Goal: Information Seeking & Learning: Check status

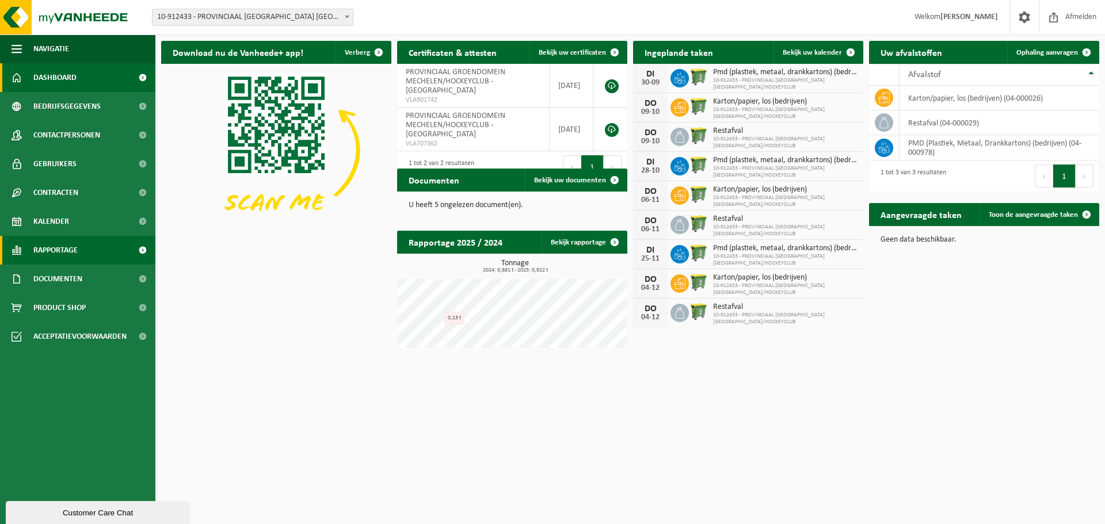
click at [101, 247] on link "Rapportage" at bounding box center [77, 250] width 155 height 29
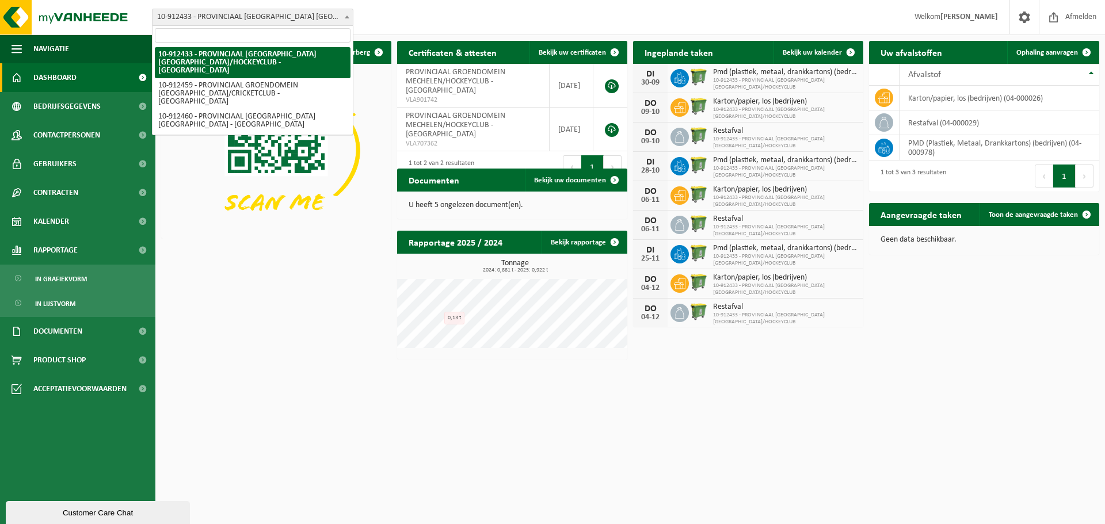
click at [346, 18] on b at bounding box center [347, 17] width 5 height 3
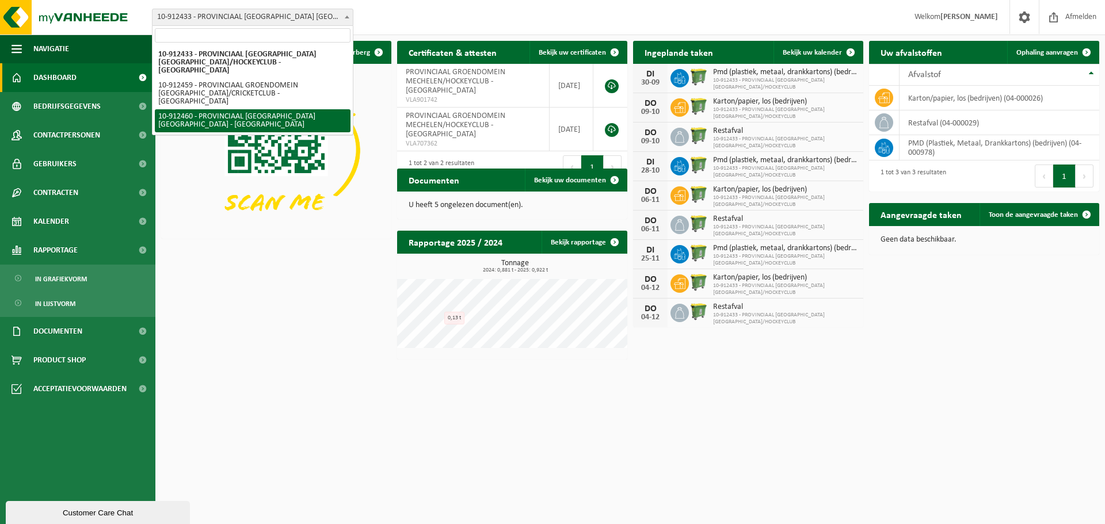
select select "125611"
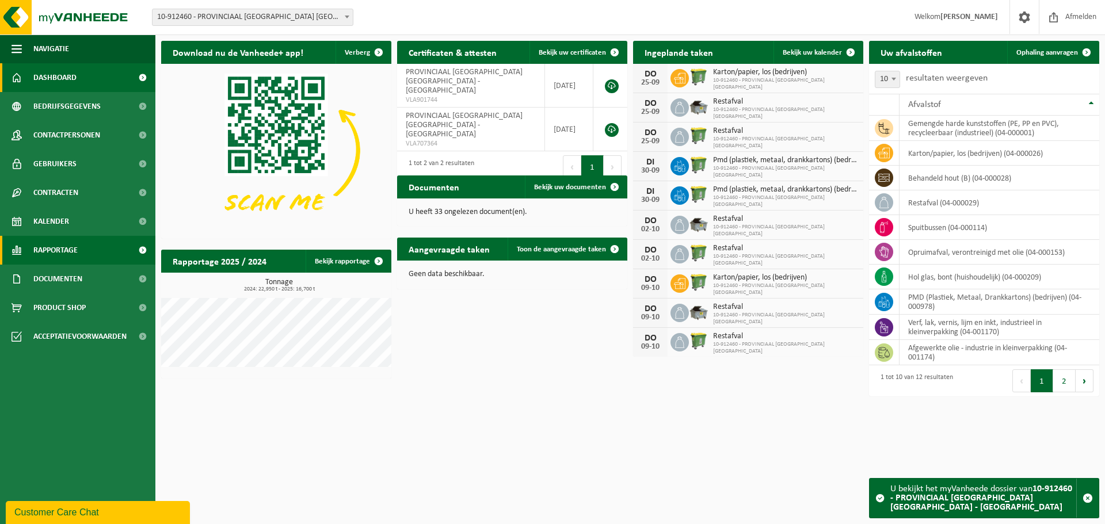
click at [83, 260] on link "Rapportage" at bounding box center [77, 250] width 155 height 29
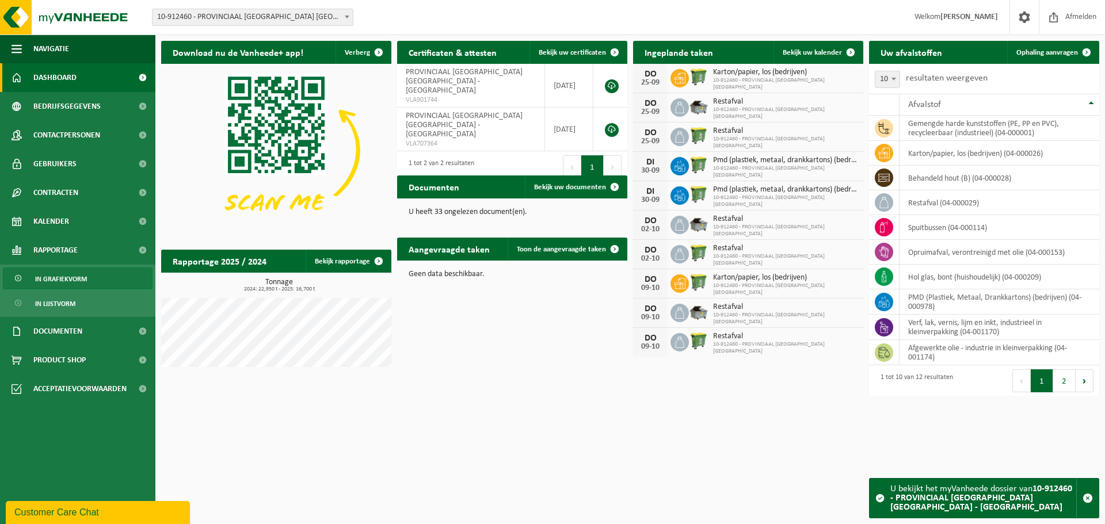
click at [78, 275] on span "In grafiekvorm" at bounding box center [61, 279] width 52 height 22
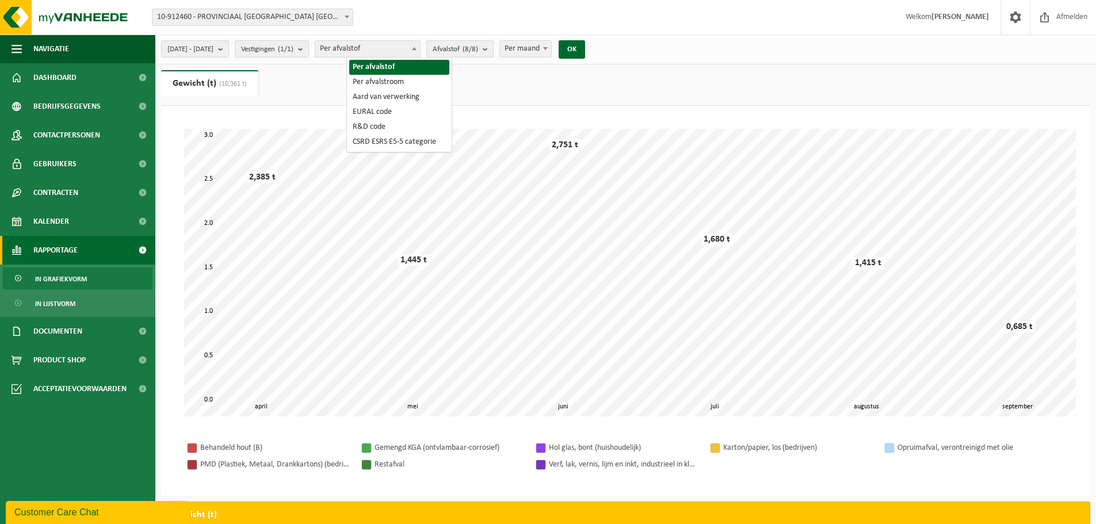
click at [414, 48] on span "Per afvalstof" at bounding box center [367, 49] width 105 height 16
click at [475, 46] on span "Afvalstof (8/8)" at bounding box center [455, 49] width 45 height 17
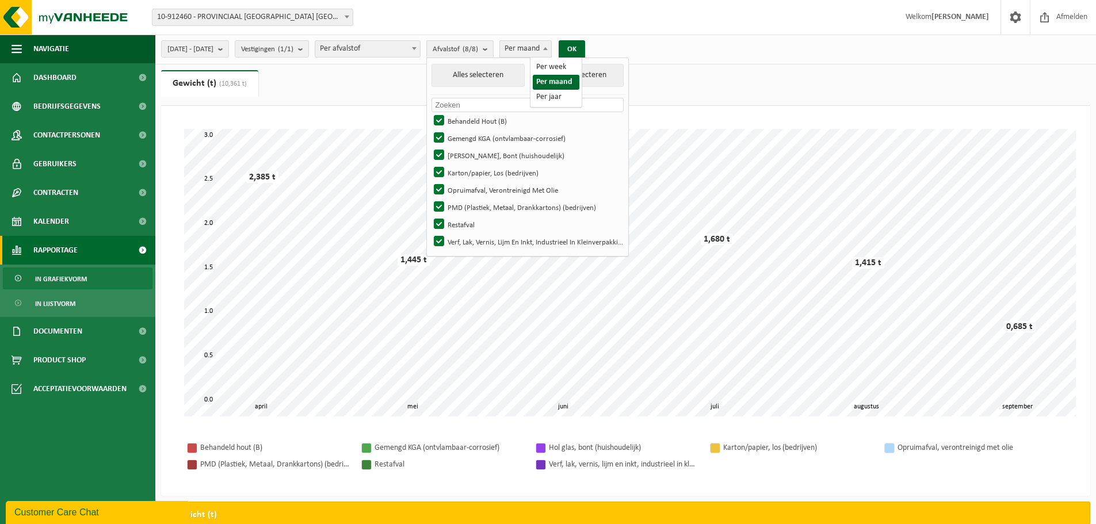
click at [551, 50] on span at bounding box center [546, 48] width 12 height 15
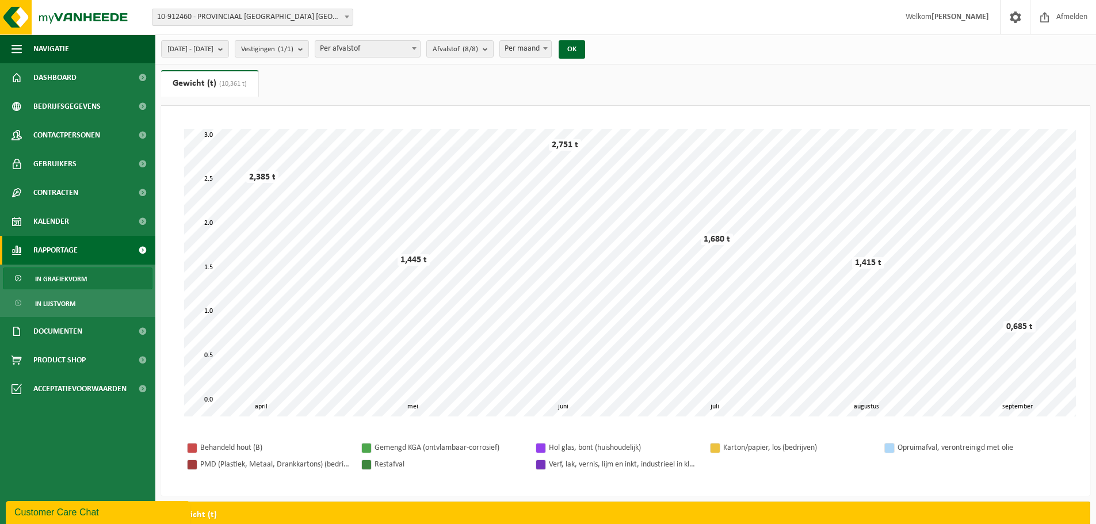
click at [551, 50] on span at bounding box center [546, 48] width 12 height 15
click at [90, 296] on link "In lijstvorm" at bounding box center [78, 303] width 150 height 22
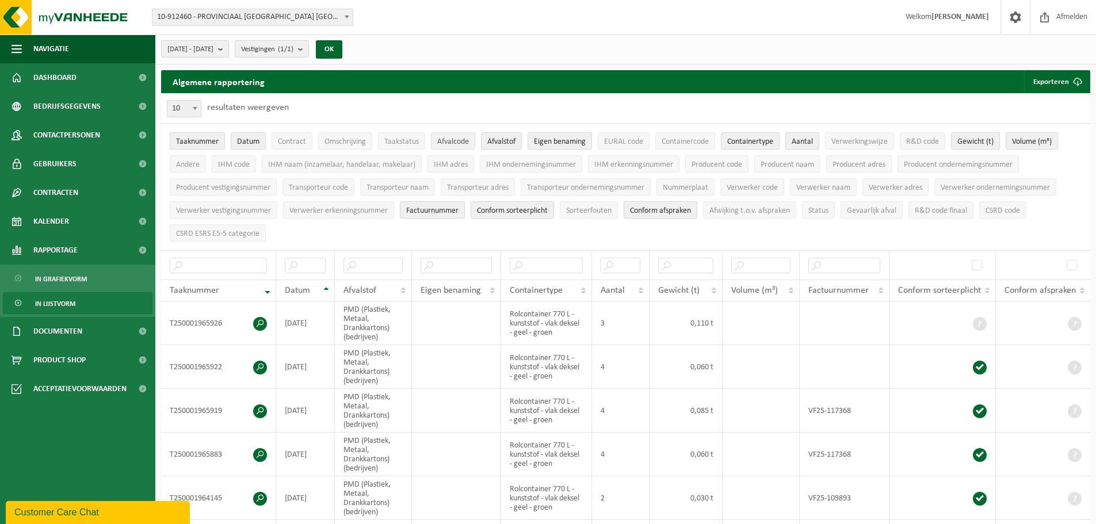
click at [459, 144] on span "Afvalcode" at bounding box center [453, 142] width 32 height 9
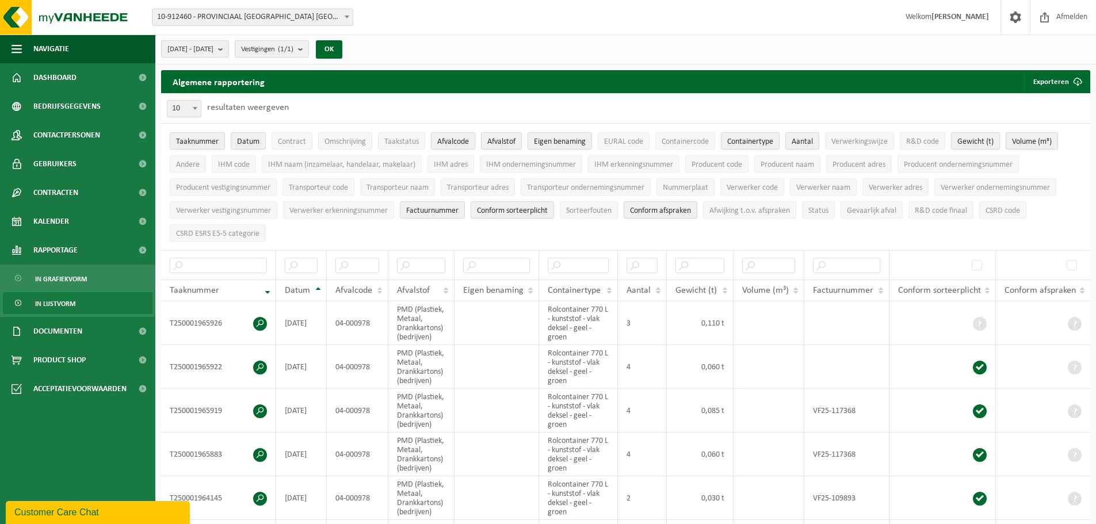
click at [457, 144] on span "Afvalcode" at bounding box center [453, 142] width 32 height 9
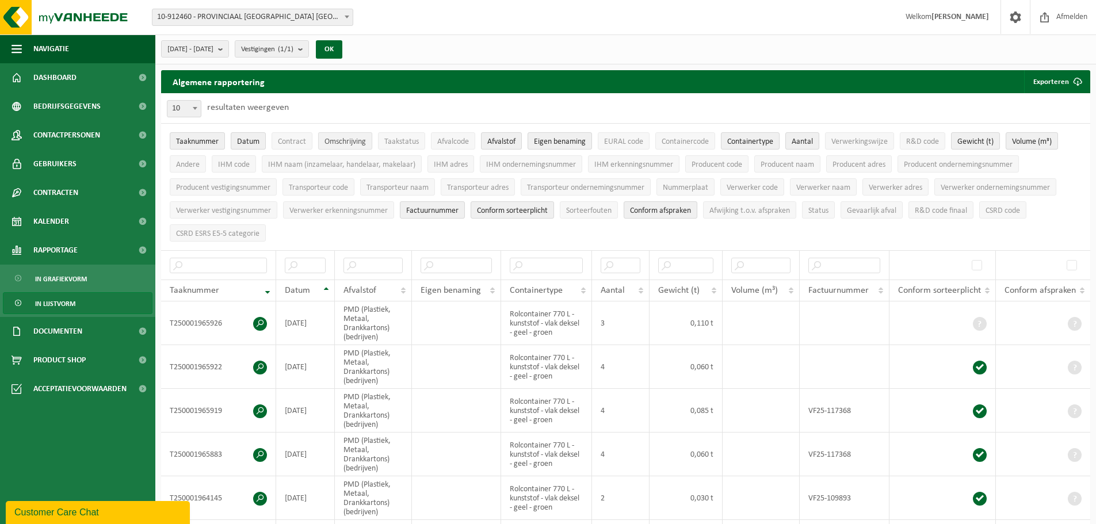
click at [369, 143] on button "Omschrijving" at bounding box center [345, 140] width 54 height 17
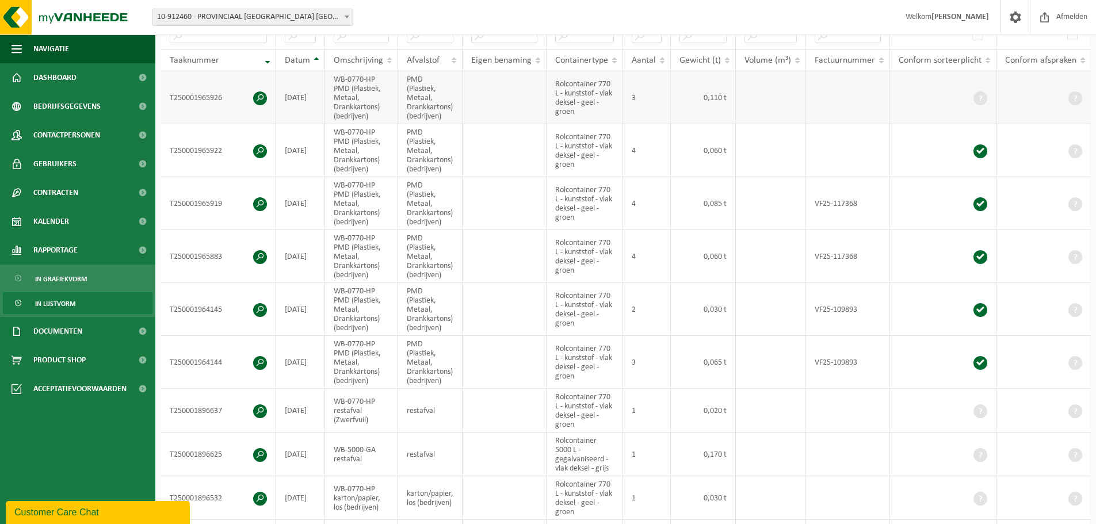
scroll to position [58, 0]
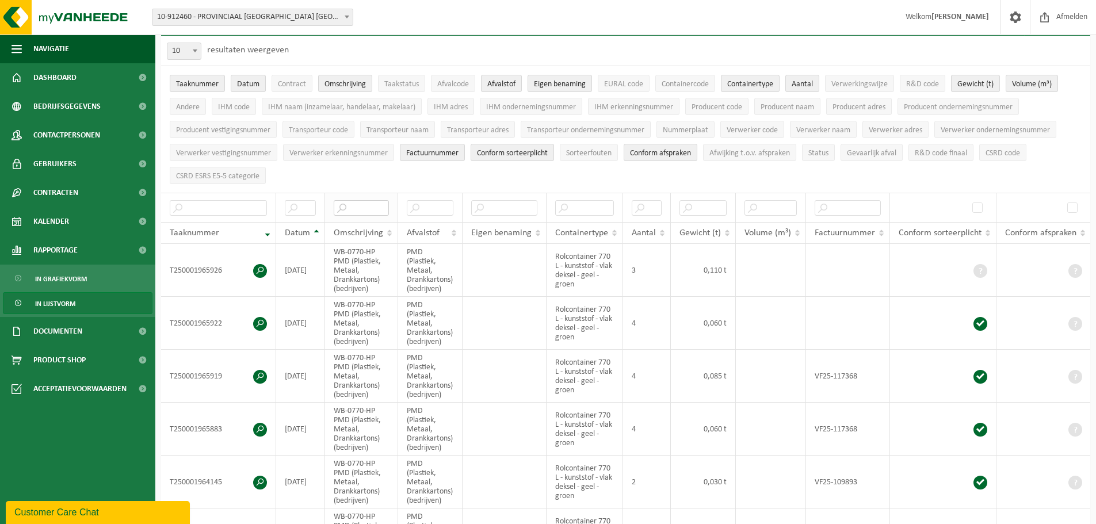
click at [372, 205] on input "text" at bounding box center [361, 208] width 55 height 16
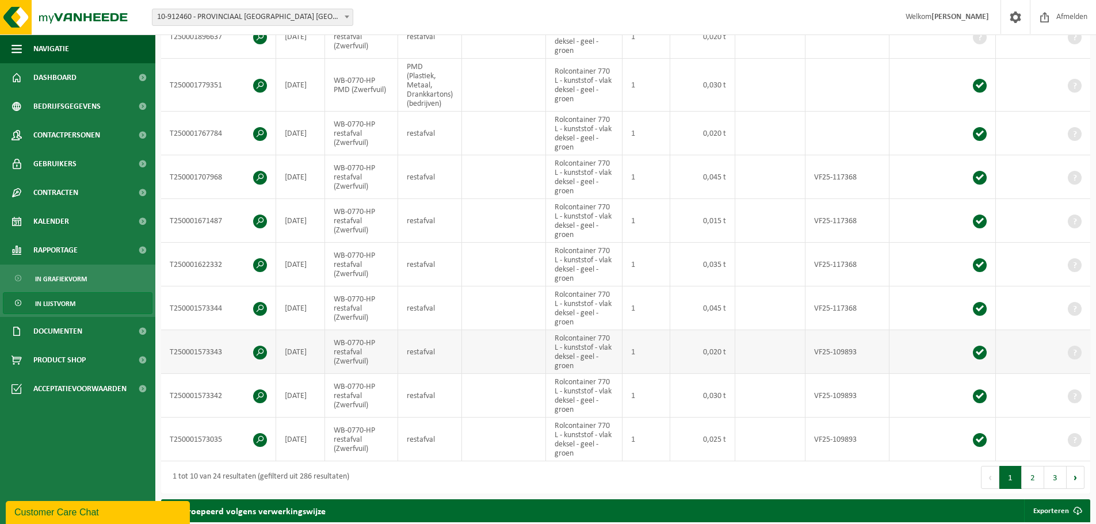
scroll to position [288, 0]
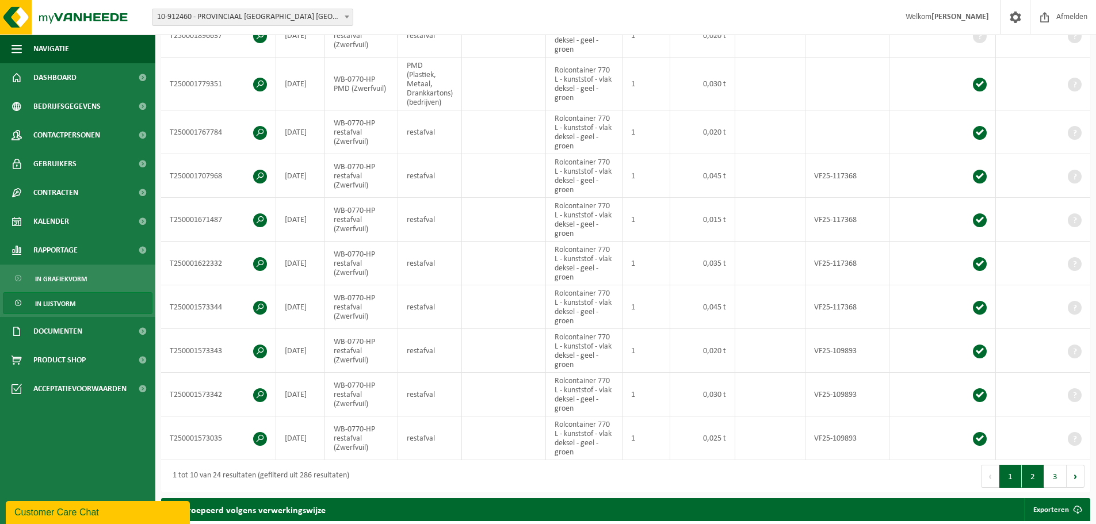
type input "zwerf"
click at [1032, 476] on button "2" at bounding box center [1033, 476] width 22 height 23
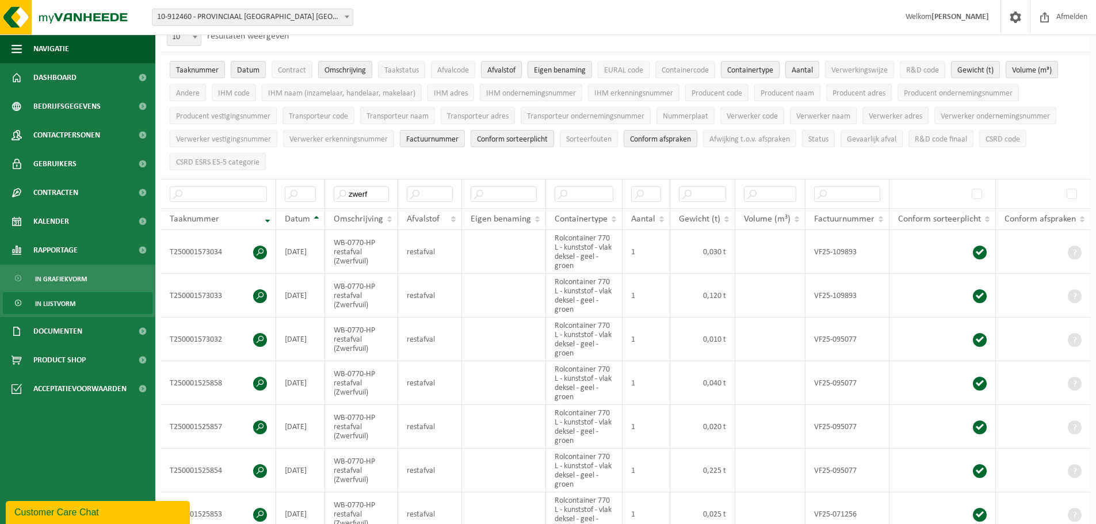
scroll to position [62, 0]
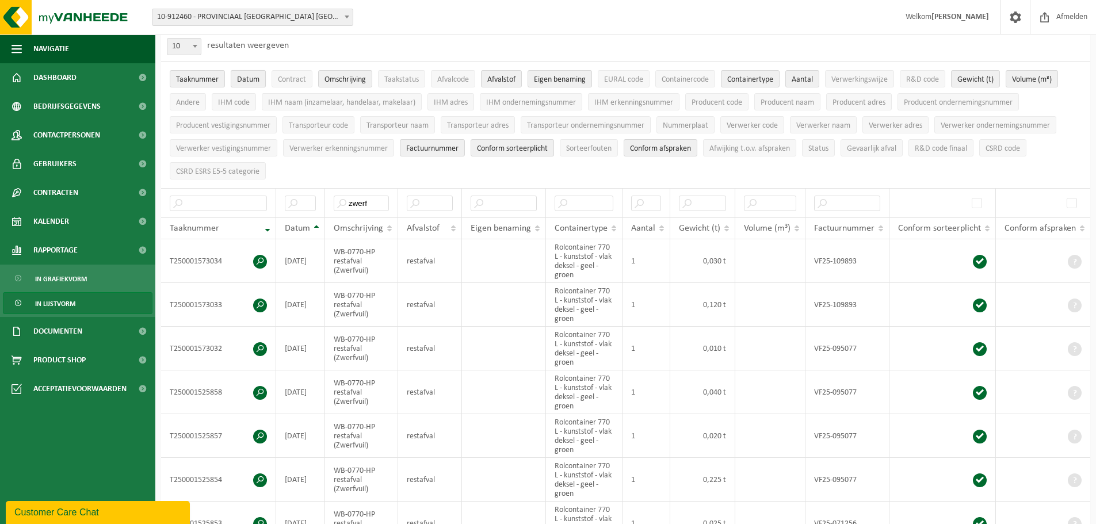
click at [244, 79] on span "Datum" at bounding box center [248, 79] width 22 height 9
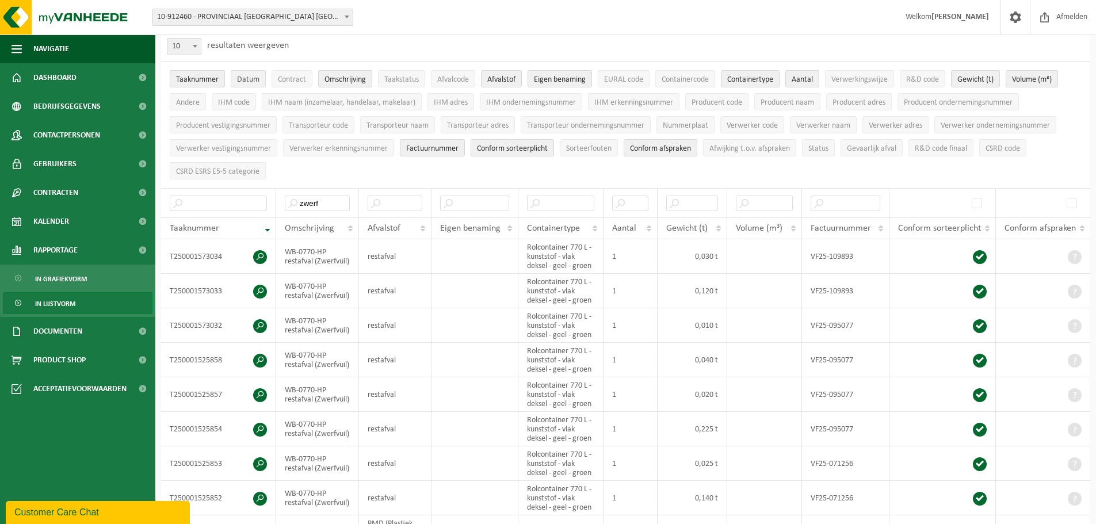
click at [244, 79] on span "Datum" at bounding box center [248, 79] width 22 height 9
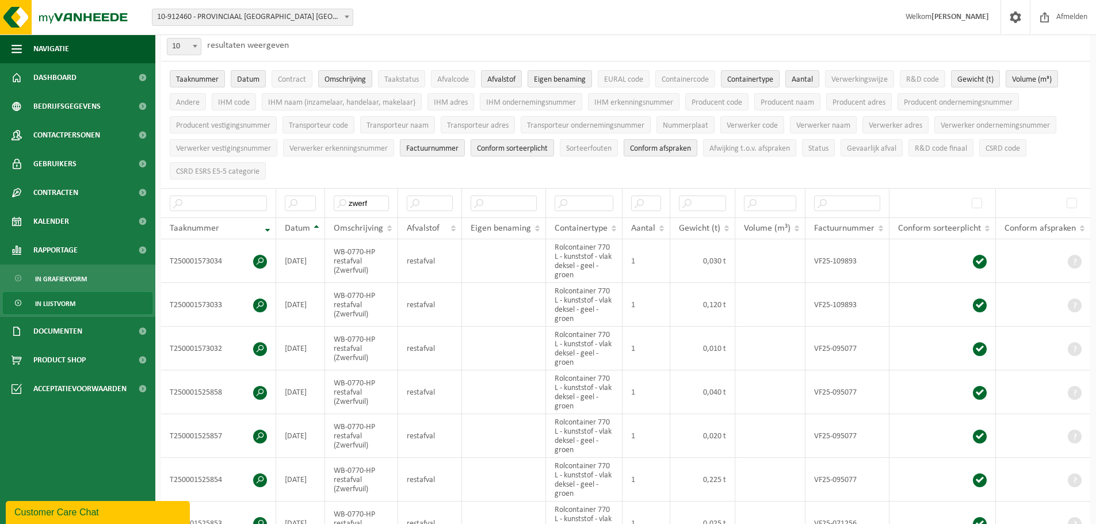
click at [737, 168] on ul "Taaknummer Datum Contract Omschrijving Taakstatus Afvalcode Afvalstof Eigen ben…" at bounding box center [625, 125] width 929 height 127
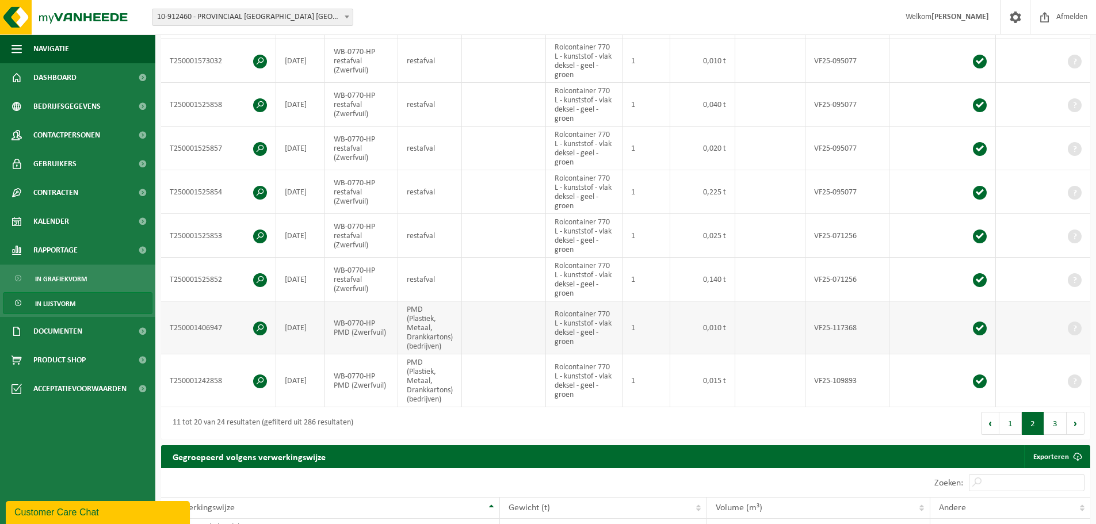
scroll to position [522, 0]
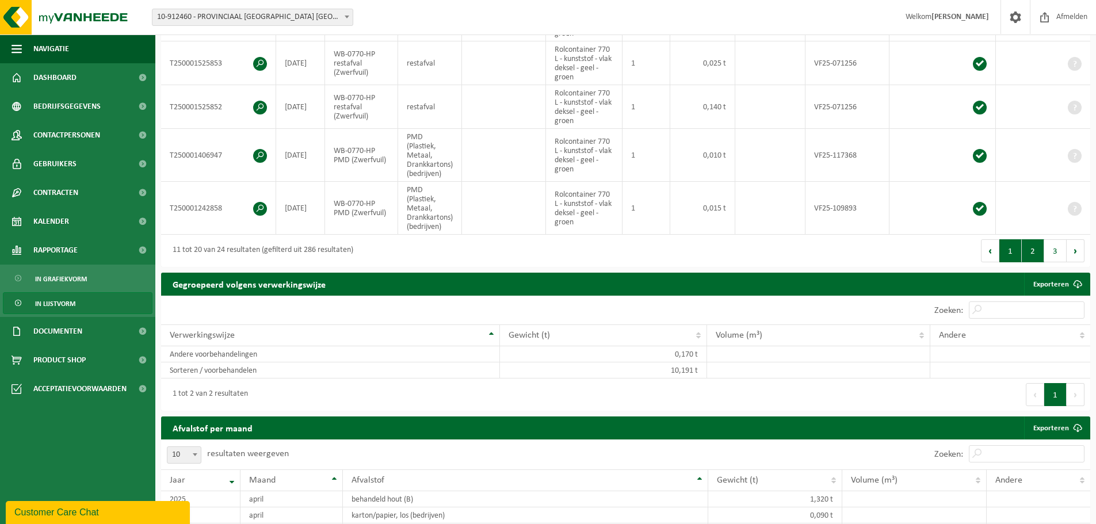
click at [1009, 253] on button "1" at bounding box center [1011, 250] width 22 height 23
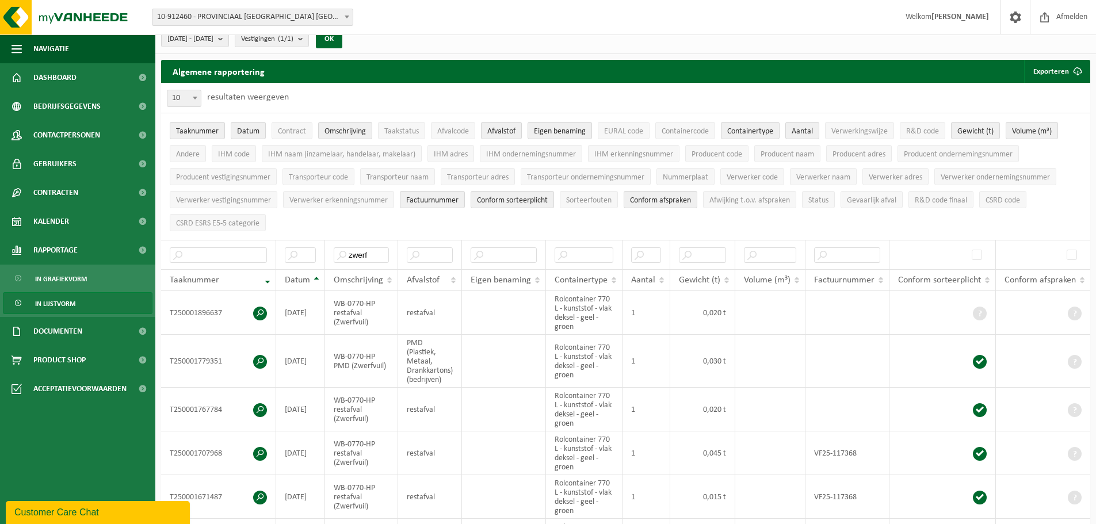
scroll to position [5, 0]
